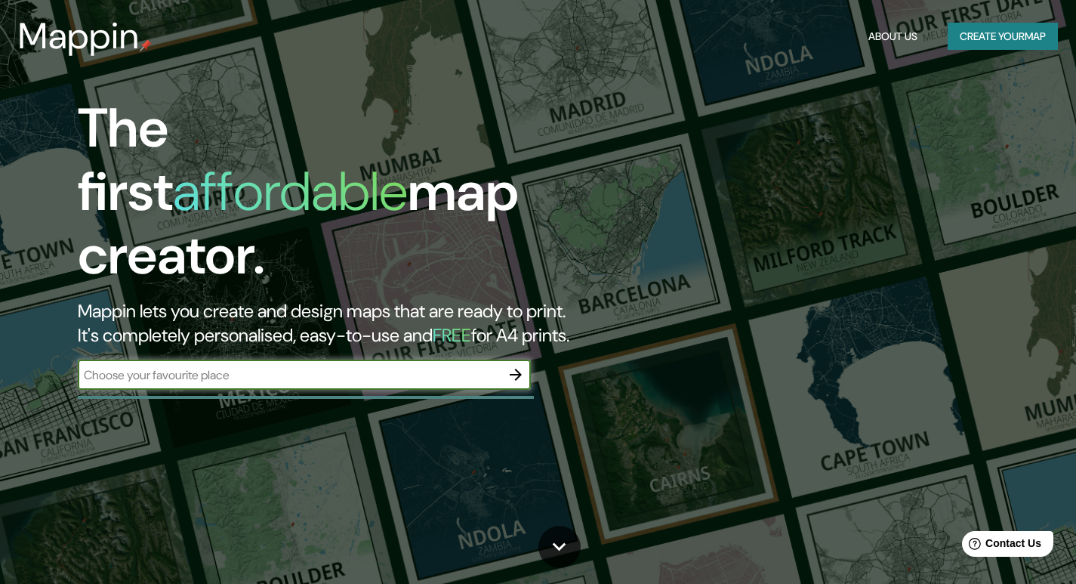
click at [185, 366] on input "text" at bounding box center [289, 374] width 423 height 17
type input "p"
click at [245, 371] on div "The first affordable map creator. Mappin lets you create and design maps that a…" at bounding box center [538, 292] width 1076 height 584
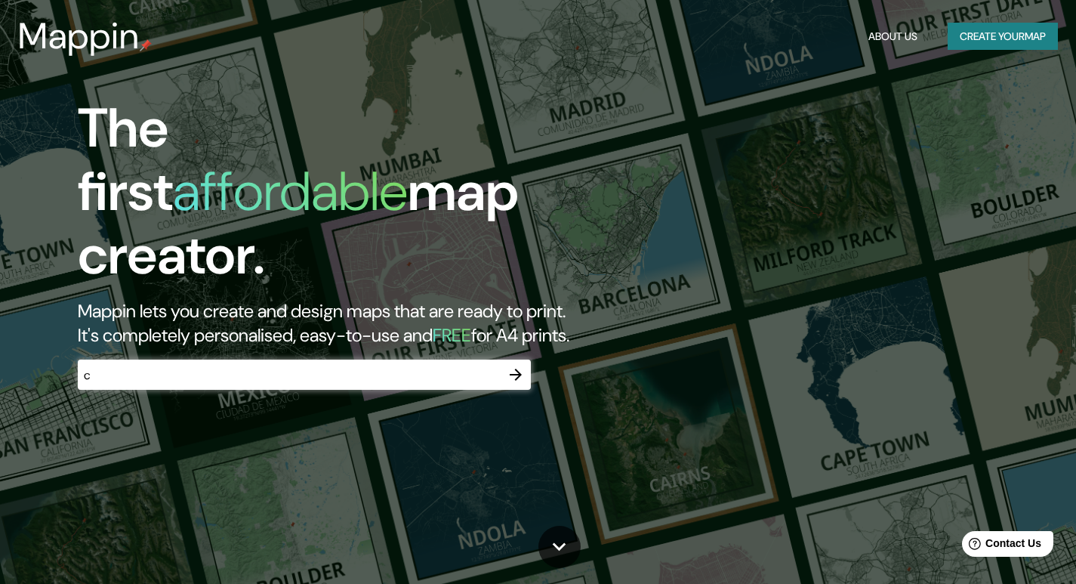
click at [239, 345] on div "The first affordable map creator. Mappin lets you create and design maps that a…" at bounding box center [538, 292] width 1076 height 584
drag, startPoint x: 239, startPoint y: 345, endPoint x: 233, endPoint y: 338, distance: 8.6
click at [239, 345] on div "The first affordable map creator. Mappin lets you create and design maps that a…" at bounding box center [538, 292] width 1076 height 584
click at [197, 366] on input "c" at bounding box center [289, 374] width 423 height 17
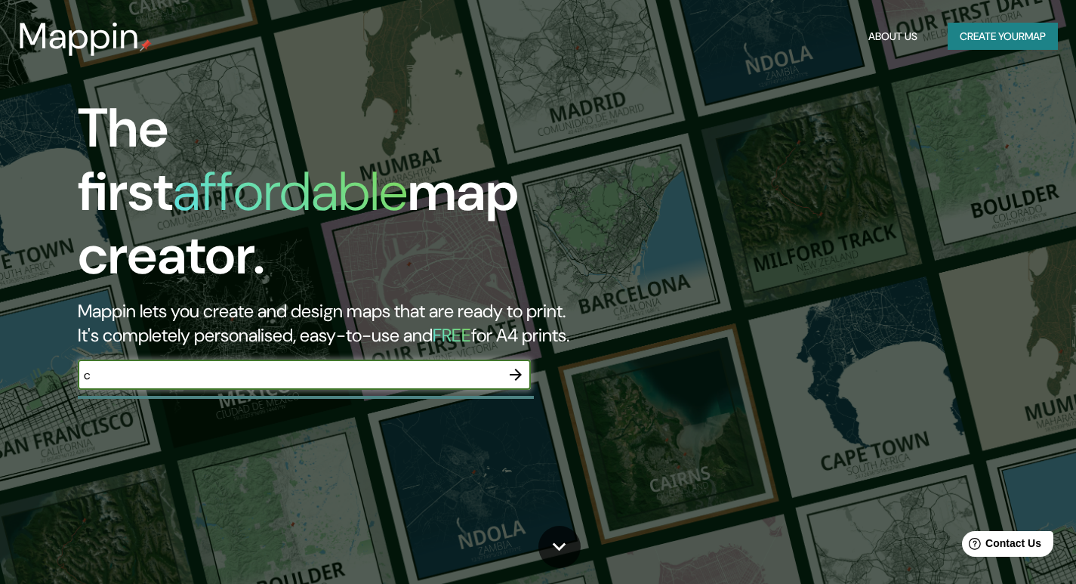
type input "CORRIENTES CAPITAL"
click at [519, 365] on icon "button" at bounding box center [516, 374] width 18 height 18
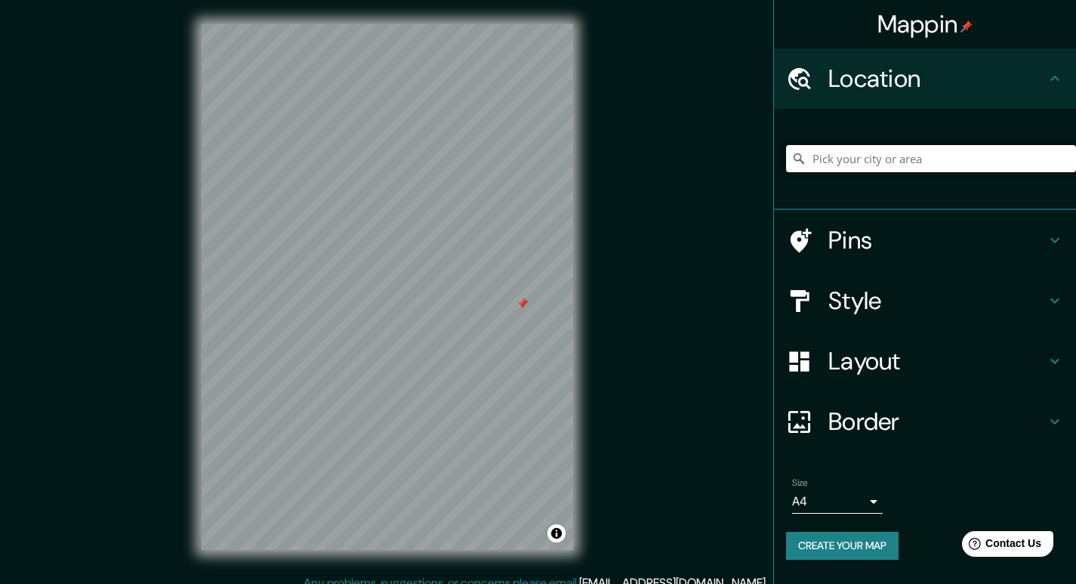
click at [852, 163] on input "Pick your city or area" at bounding box center [931, 158] width 290 height 27
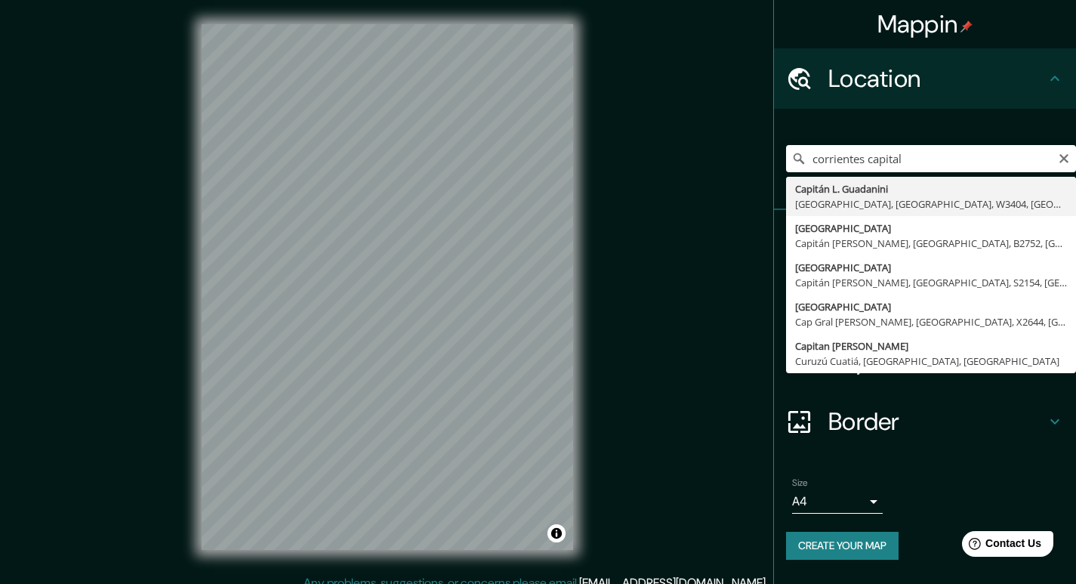
type input "Capitán L. Guadanini, [GEOGRAPHIC_DATA], [GEOGRAPHIC_DATA], W3404, [GEOGRAPHIC_…"
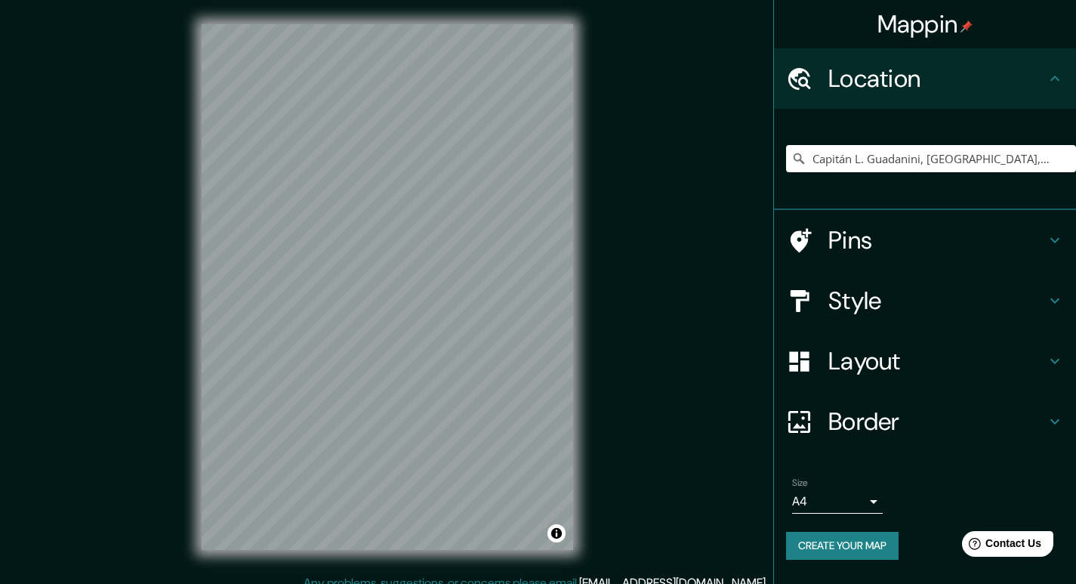
click at [880, 310] on h4 "Style" at bounding box center [936, 300] width 217 height 30
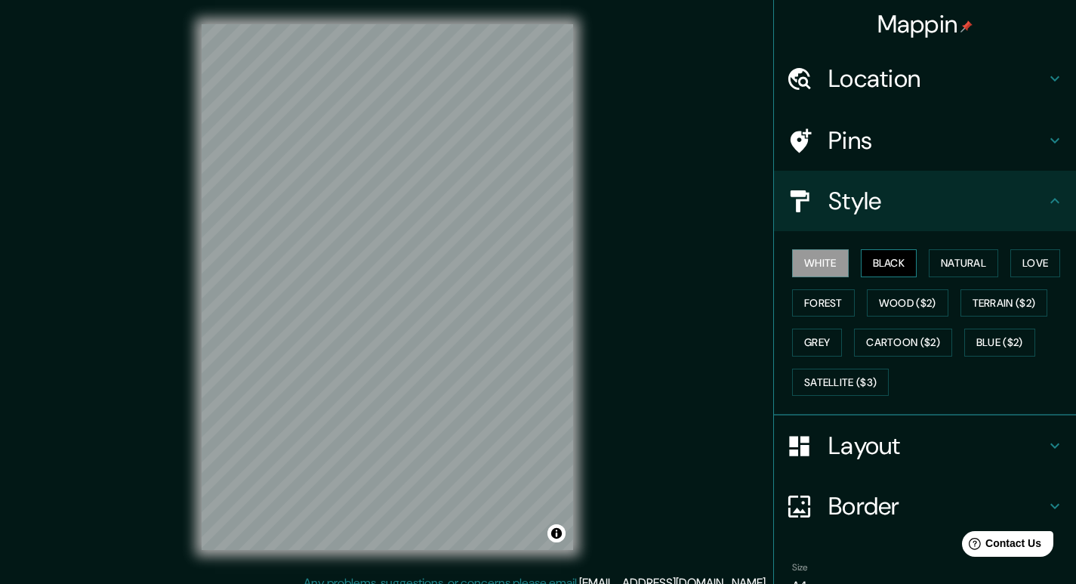
click at [876, 264] on button "Black" at bounding box center [889, 263] width 57 height 28
click at [930, 265] on button "Natural" at bounding box center [963, 263] width 69 height 28
click at [1010, 264] on button "Love" at bounding box center [1035, 263] width 50 height 28
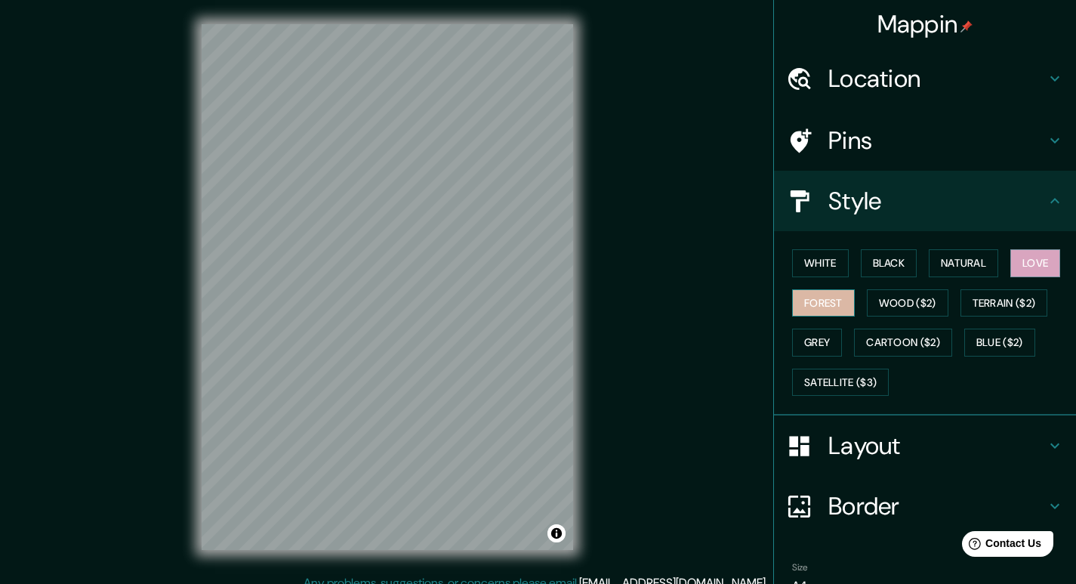
click at [815, 307] on button "Forest" at bounding box center [823, 303] width 63 height 28
click at [887, 297] on button "Wood ($2)" at bounding box center [908, 303] width 82 height 28
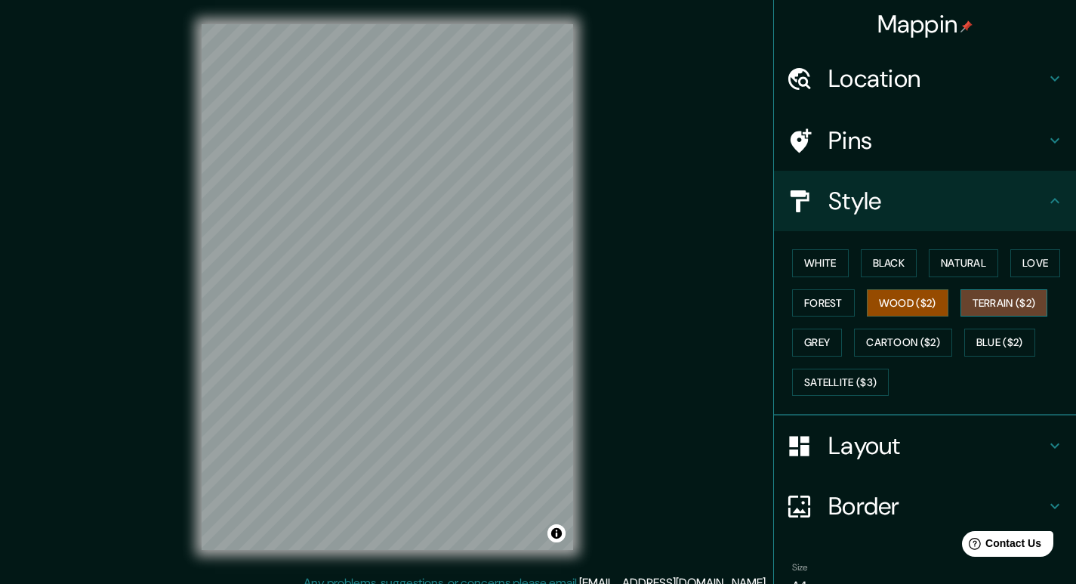
click at [990, 310] on button "Terrain ($2)" at bounding box center [1004, 303] width 88 height 28
click at [813, 337] on button "Grey" at bounding box center [817, 342] width 50 height 28
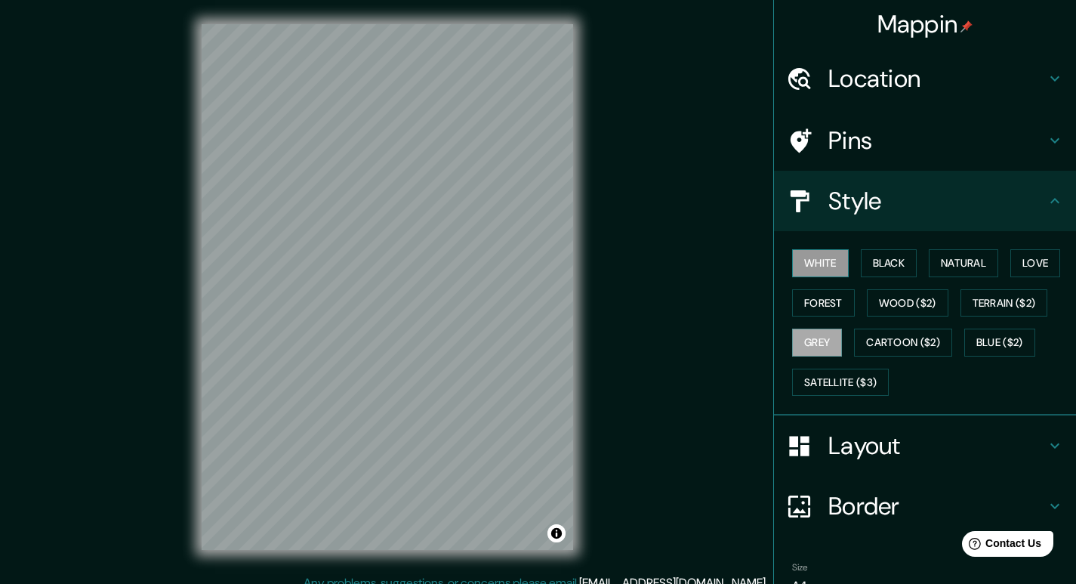
click at [812, 258] on button "White" at bounding box center [820, 263] width 57 height 28
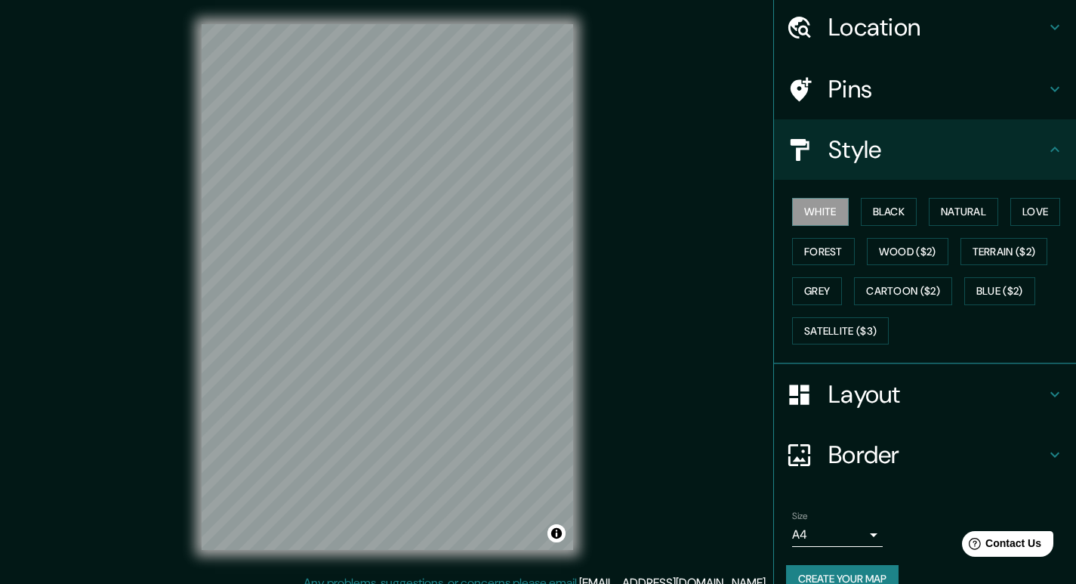
scroll to position [79, 0]
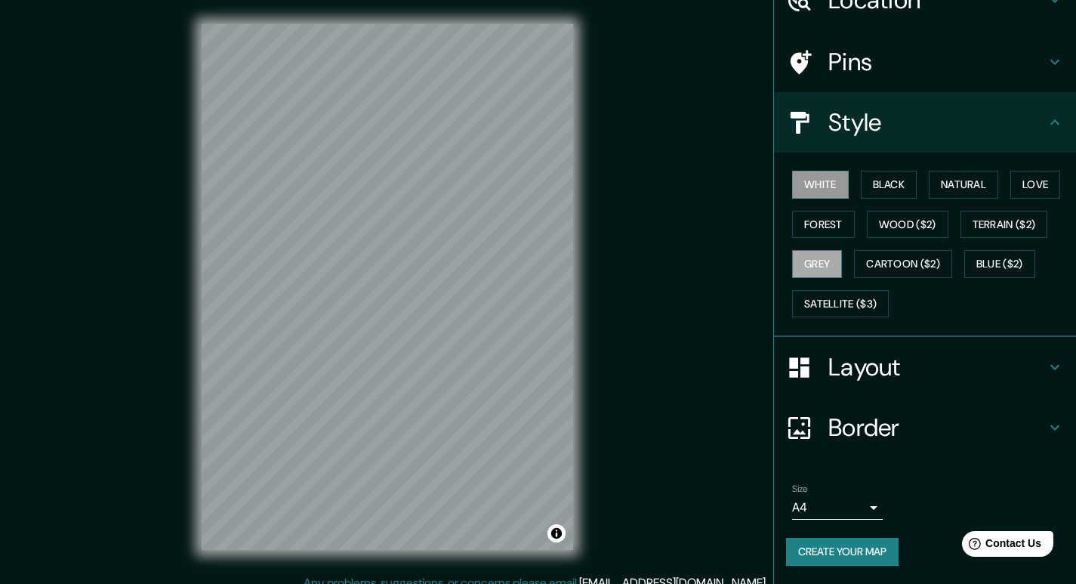
click at [806, 264] on button "Grey" at bounding box center [817, 264] width 50 height 28
click at [956, 183] on button "Natural" at bounding box center [963, 185] width 69 height 28
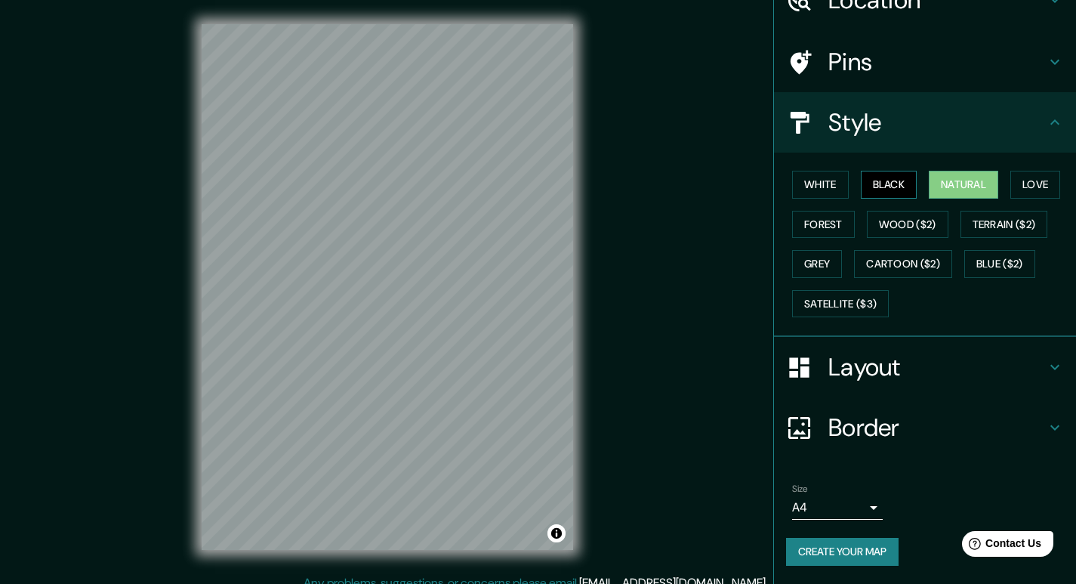
click at [890, 185] on button "Black" at bounding box center [889, 185] width 57 height 28
click at [1021, 190] on button "Love" at bounding box center [1035, 185] width 50 height 28
drag, startPoint x: 1021, startPoint y: 190, endPoint x: 1007, endPoint y: 196, distance: 14.9
click at [1021, 190] on button "Love" at bounding box center [1035, 185] width 50 height 28
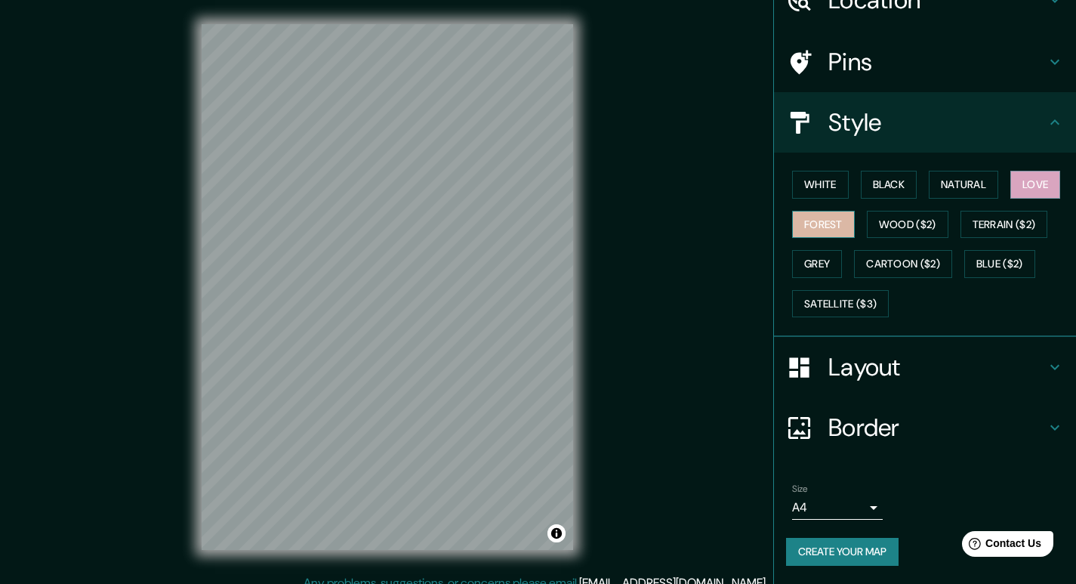
click at [817, 226] on button "Forest" at bounding box center [823, 225] width 63 height 28
click at [815, 263] on button "Grey" at bounding box center [817, 264] width 50 height 28
click at [815, 223] on button "Forest" at bounding box center [823, 225] width 63 height 28
click at [824, 193] on button "White" at bounding box center [820, 185] width 57 height 28
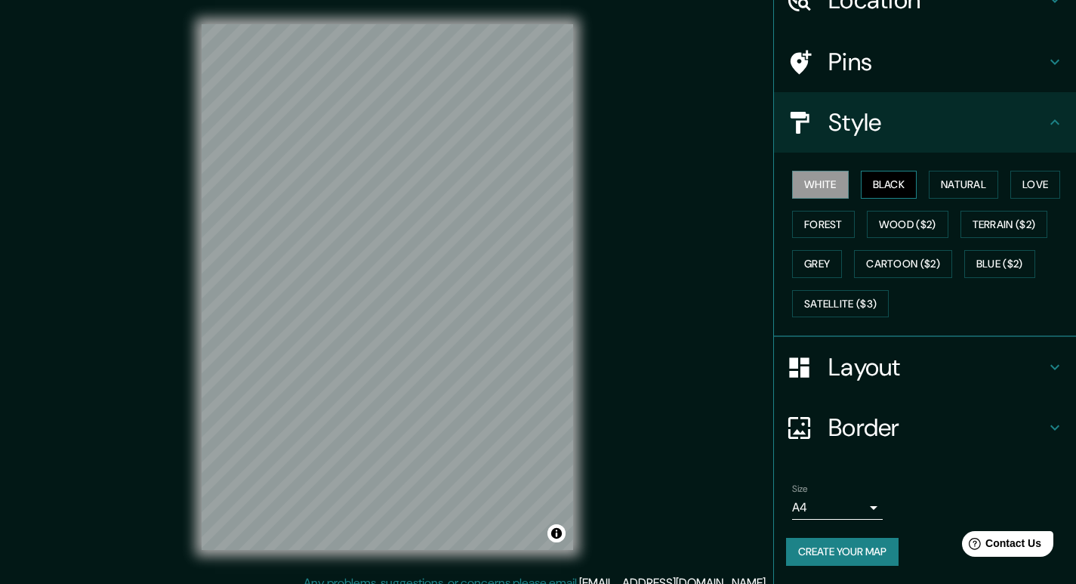
click at [904, 190] on button "Black" at bounding box center [889, 185] width 57 height 28
click at [979, 181] on button "Natural" at bounding box center [963, 185] width 69 height 28
click at [892, 187] on button "Black" at bounding box center [889, 185] width 57 height 28
click at [818, 183] on button "White" at bounding box center [820, 185] width 57 height 28
click at [808, 220] on button "Forest" at bounding box center [823, 225] width 63 height 28
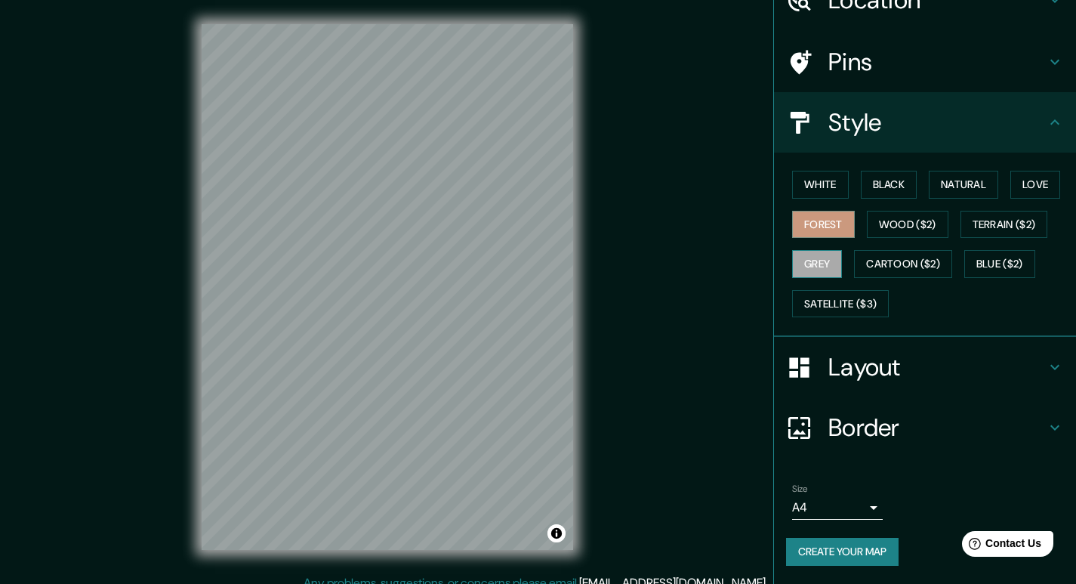
click at [796, 255] on button "Grey" at bounding box center [817, 264] width 50 height 28
